Goal: Information Seeking & Learning: Learn about a topic

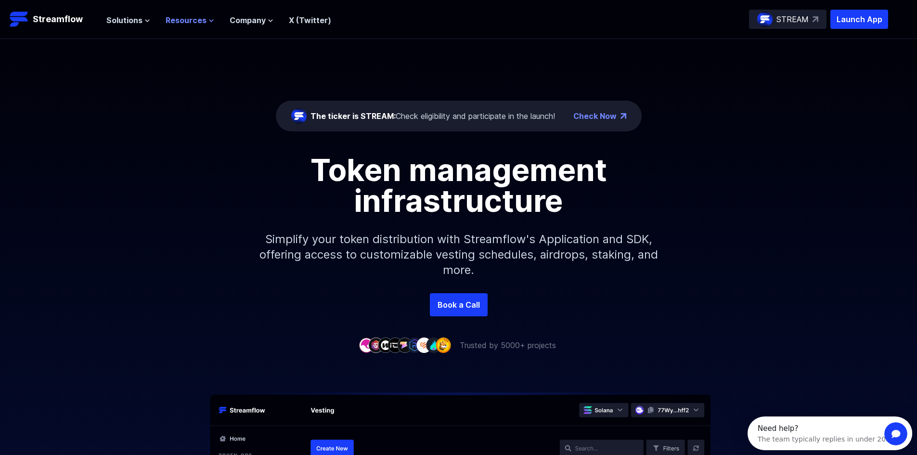
click at [211, 20] on icon at bounding box center [212, 21] width 6 height 6
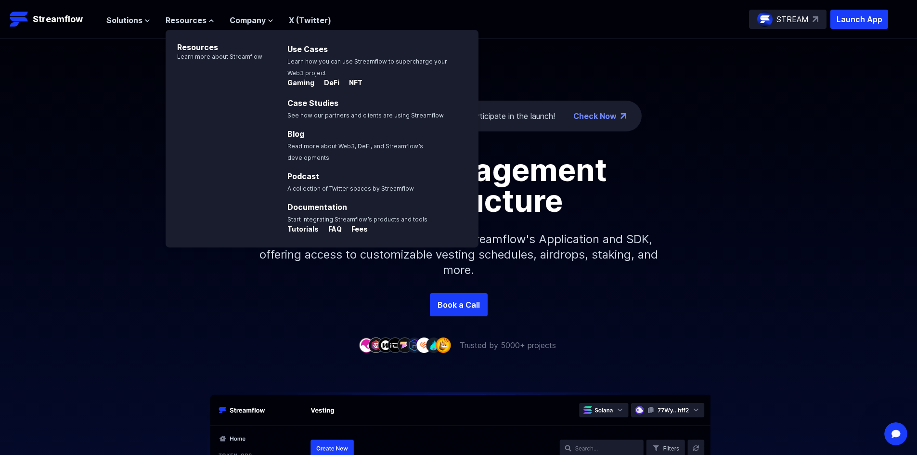
click at [149, 19] on ul "Solutions Overview Streamflow features an all-in-one token distribution platfor…" at bounding box center [218, 20] width 225 height 12
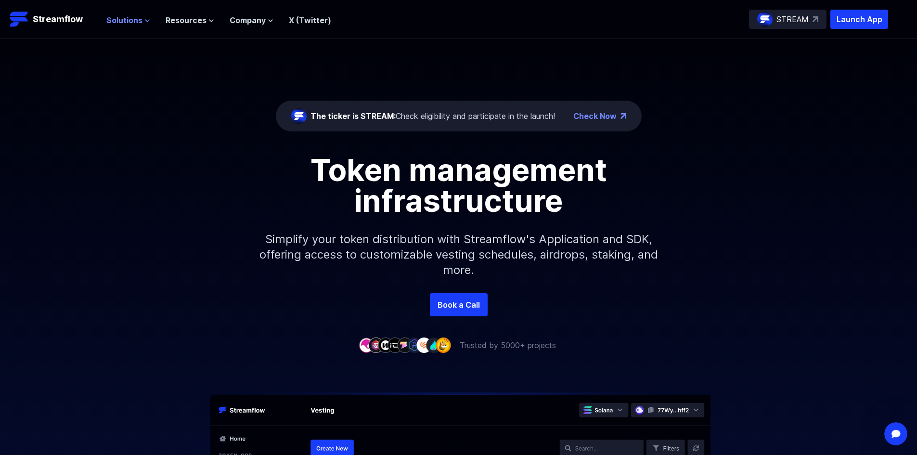
click at [145, 20] on icon at bounding box center [147, 21] width 6 height 6
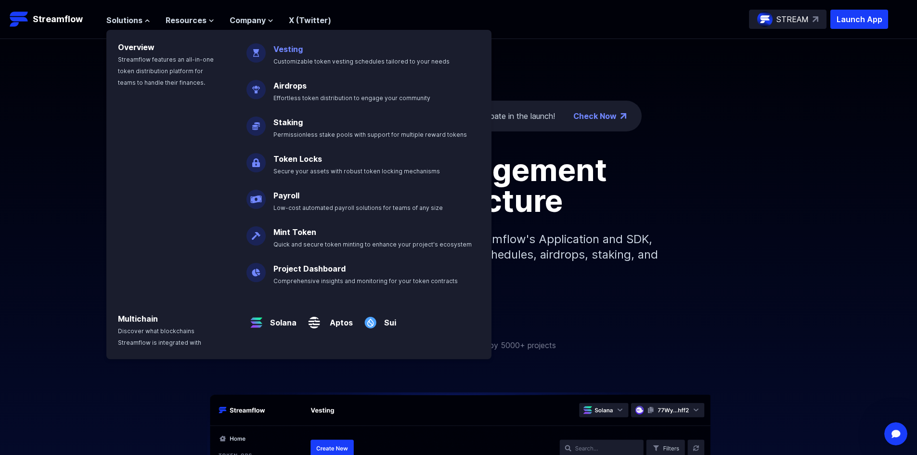
click at [288, 51] on link "Vesting" at bounding box center [288, 49] width 29 height 10
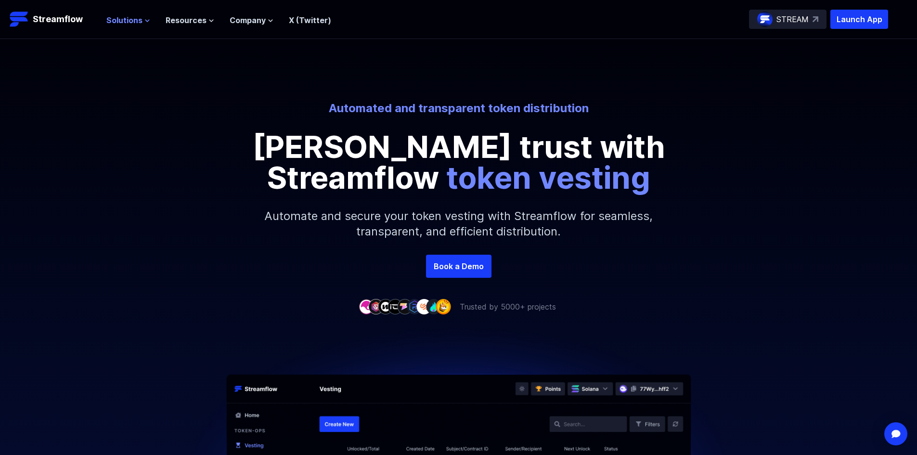
click at [144, 19] on icon at bounding box center [147, 21] width 6 height 6
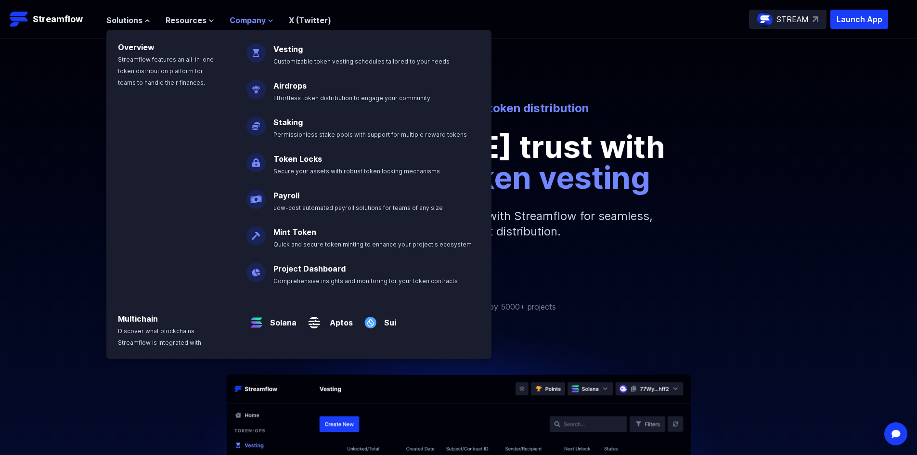
click at [268, 20] on icon at bounding box center [271, 21] width 6 height 6
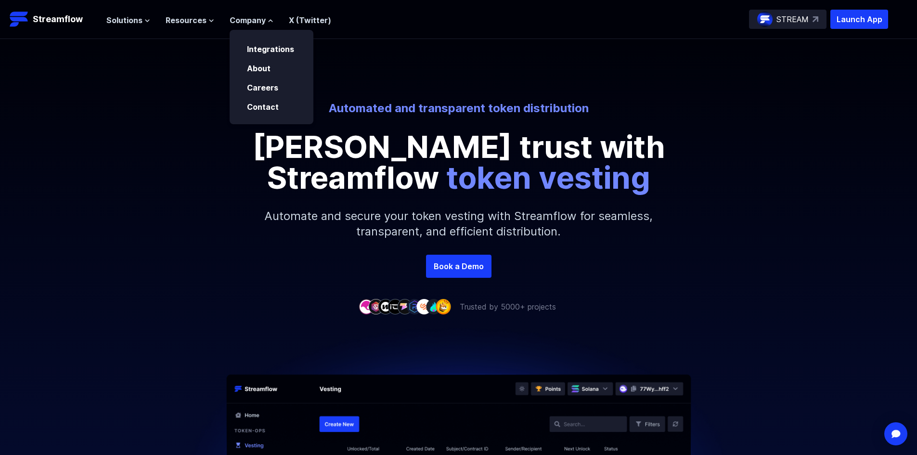
click at [718, 166] on div "Automated and transparent token distribution [PERSON_NAME] trust with Streamflo…" at bounding box center [458, 147] width 549 height 92
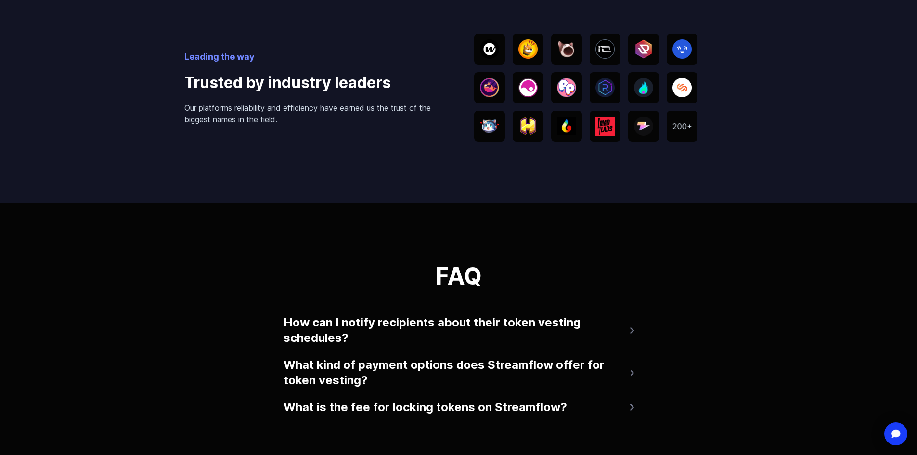
scroll to position [1734, 0]
